Goal: Transaction & Acquisition: Download file/media

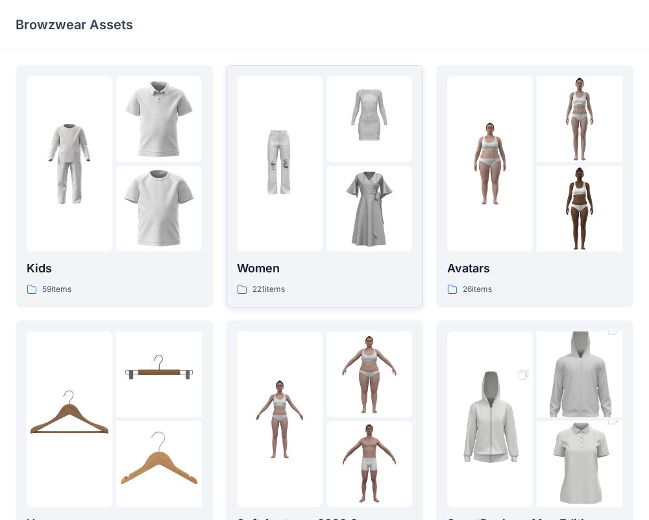
click at [359, 270] on p "Women" at bounding box center [324, 268] width 175 height 18
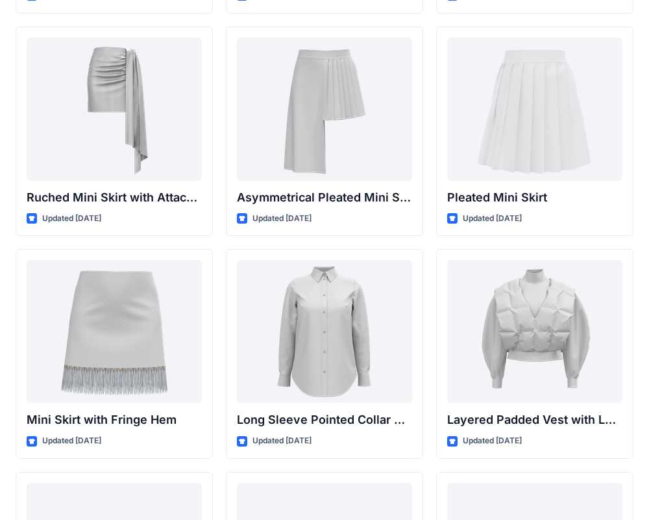
scroll to position [3605, 0]
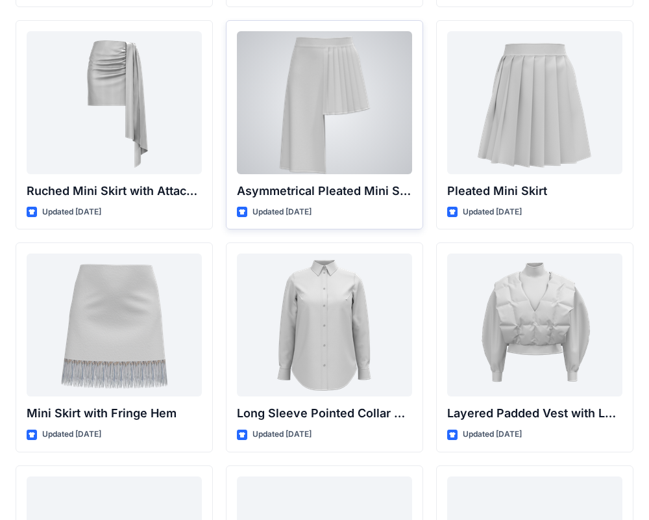
click at [383, 130] on div at bounding box center [324, 102] width 175 height 143
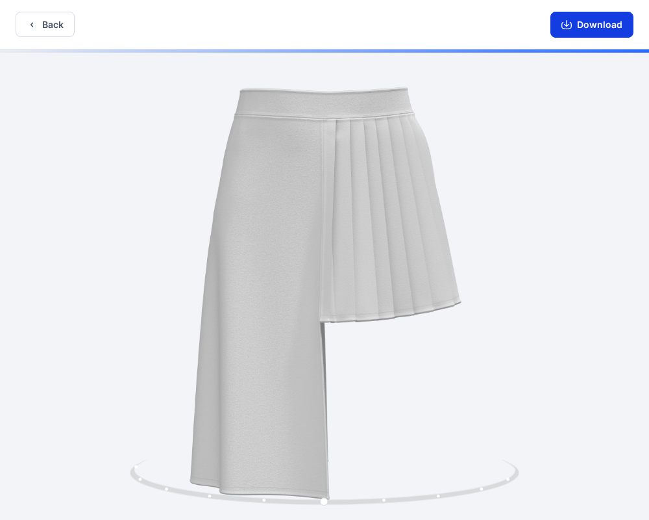
click at [613, 30] on button "Download" at bounding box center [592, 25] width 83 height 26
click at [622, 25] on button "Download" at bounding box center [592, 25] width 83 height 26
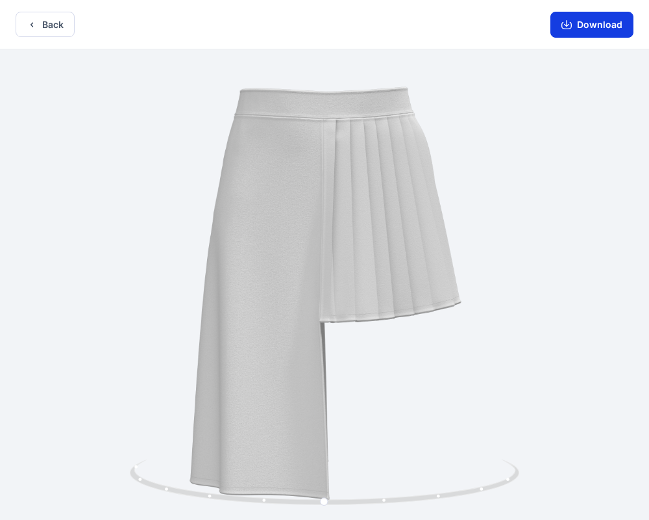
click at [574, 21] on button "Download" at bounding box center [592, 25] width 83 height 26
